Goal: Information Seeking & Learning: Learn about a topic

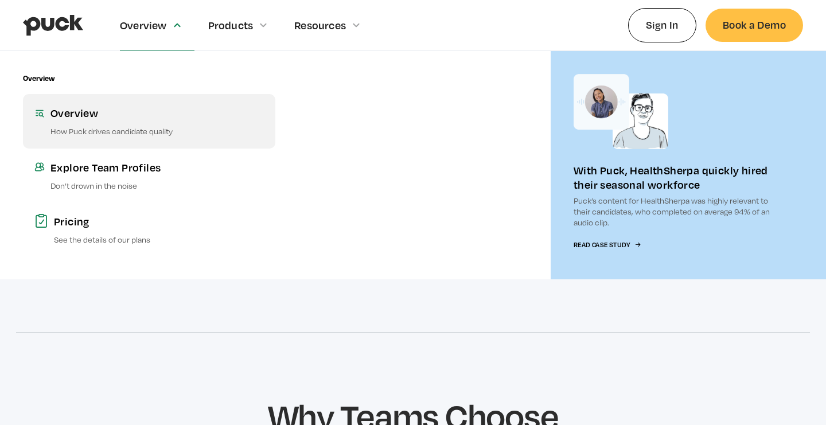
click at [119, 138] on link "Overview How Puck drives candidate quality" at bounding box center [149, 121] width 252 height 54
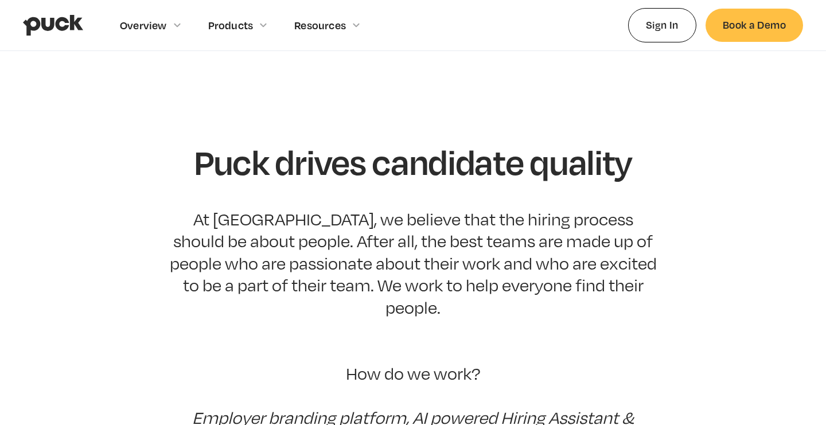
scroll to position [1, 0]
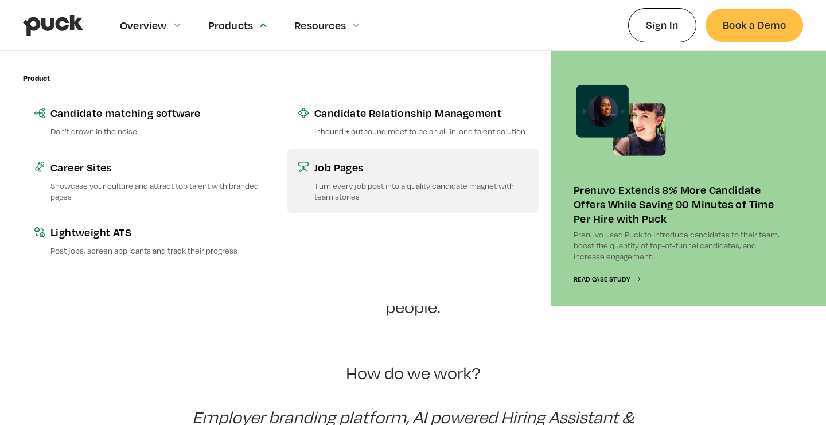
click at [330, 181] on p "Turn every job post into a quality candidate magnet with team stories" at bounding box center [420, 191] width 213 height 22
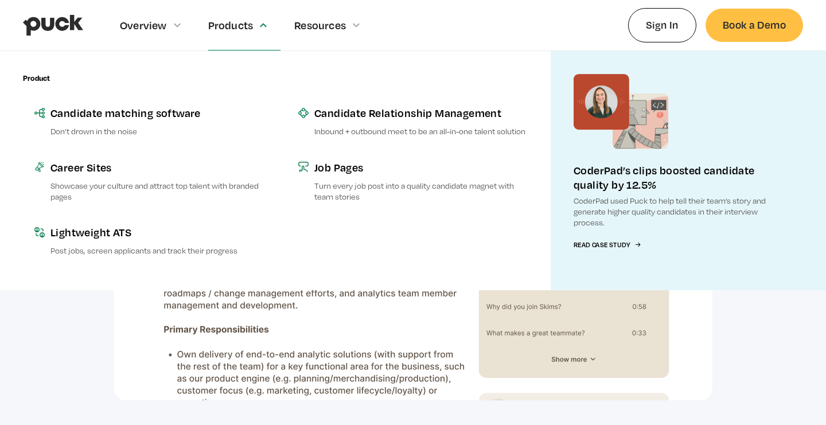
scroll to position [983, 0]
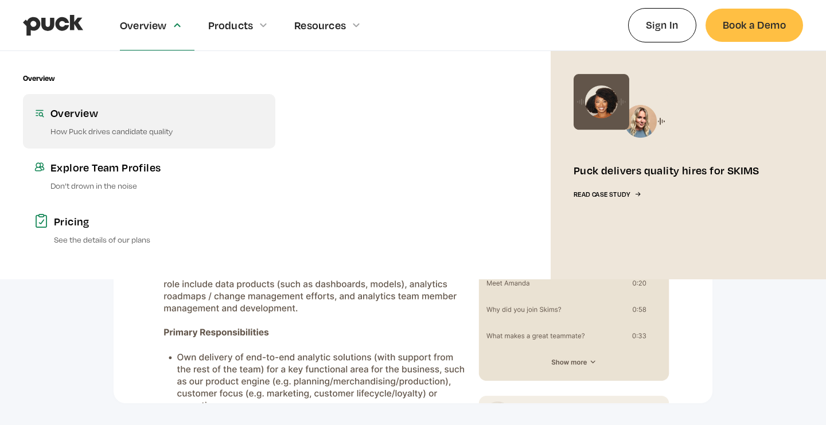
click at [127, 122] on link "Overview How Puck drives candidate quality" at bounding box center [149, 121] width 252 height 54
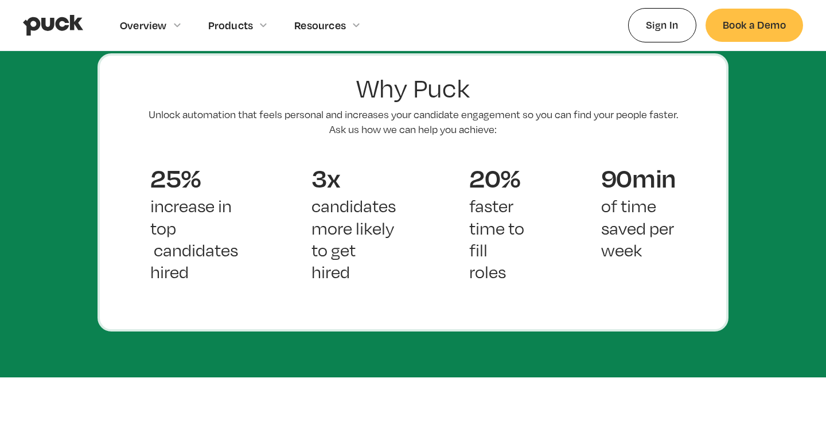
scroll to position [805, 0]
